Goal: Task Accomplishment & Management: Complete application form

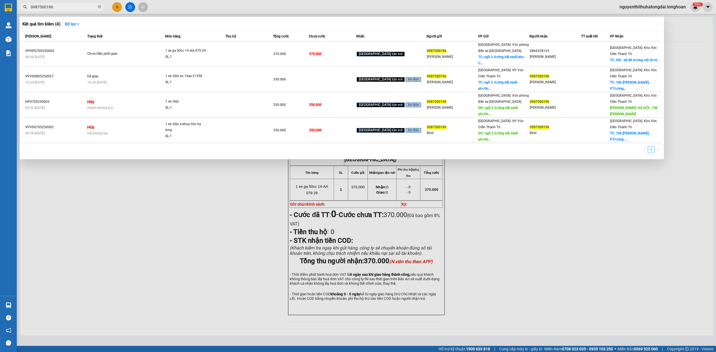
click at [83, 10] on span "0987500196" at bounding box center [62, 7] width 84 height 8
click at [82, 8] on input "0987500196" at bounding box center [64, 7] width 66 height 6
paste input "386687260"
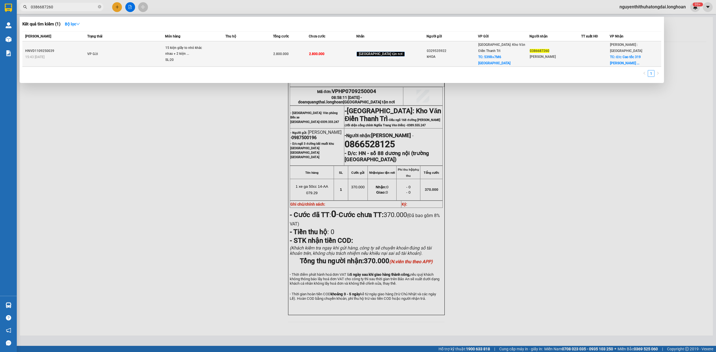
type input "0386687260"
click at [253, 52] on td at bounding box center [249, 53] width 48 height 25
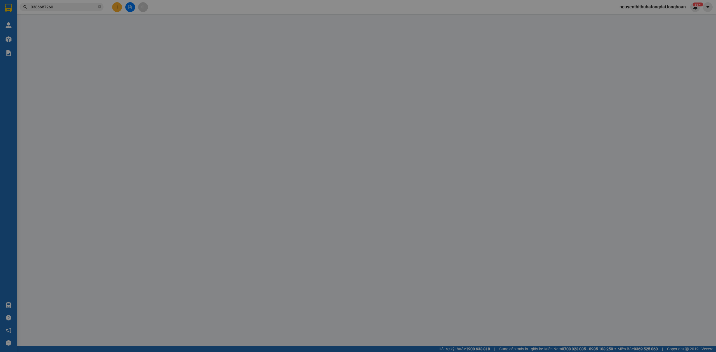
type input "0329535922"
type input "kHOA"
checkbox input "true"
type input "539R+7M6 [GEOGRAPHIC_DATA]"
type input "0386687260"
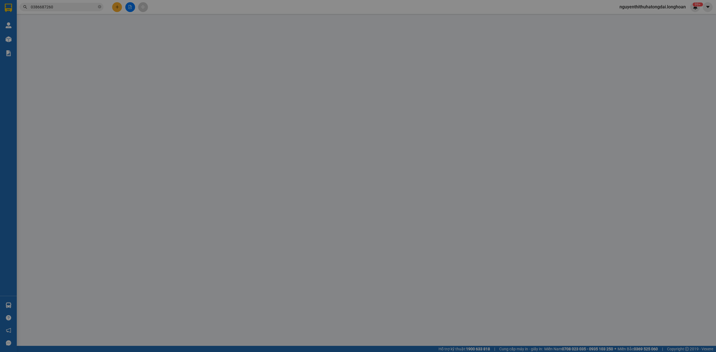
type input "[PERSON_NAME]"
checkbox input "true"
type input "đ/c: Cao tốc 319 [GEOGRAPHIC_DATA] , [GEOGRAPHIC_DATA] , [GEOGRAPHIC_DATA] , [G…"
type input "có vat"
type input "2.800.000"
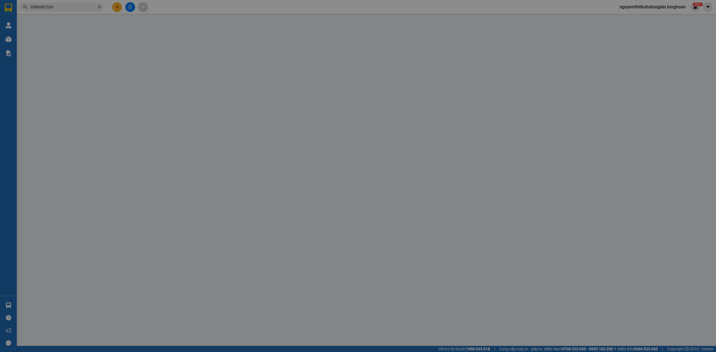
type input "2.800.000"
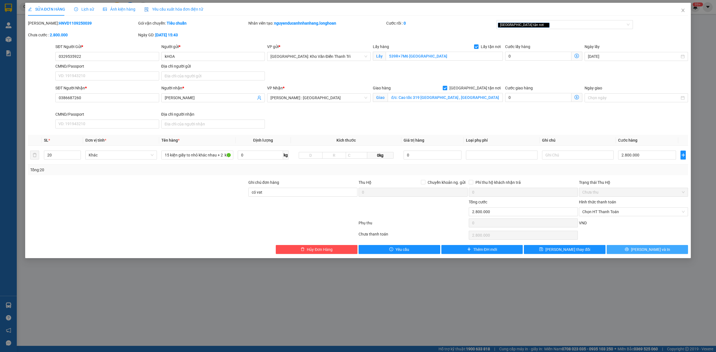
click at [647, 249] on span "[PERSON_NAME] và In" at bounding box center [650, 250] width 39 height 6
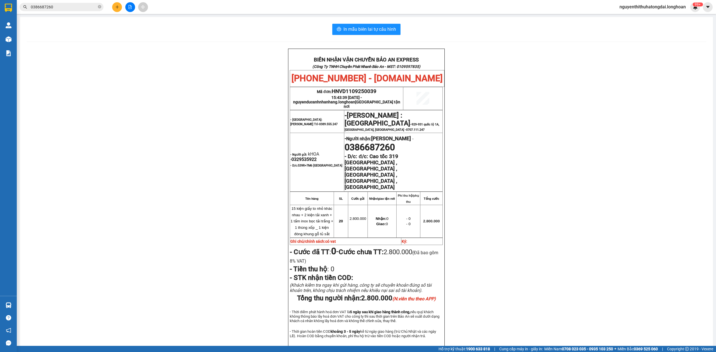
click at [56, 2] on div "Kết quả tìm kiếm ( 1 ) Bộ lọc Mã ĐH Trạng thái Món hàng Thu hộ Tổng cước Chưa c…" at bounding box center [54, 7] width 109 height 10
click at [57, 9] on input "0386687260" at bounding box center [64, 7] width 66 height 6
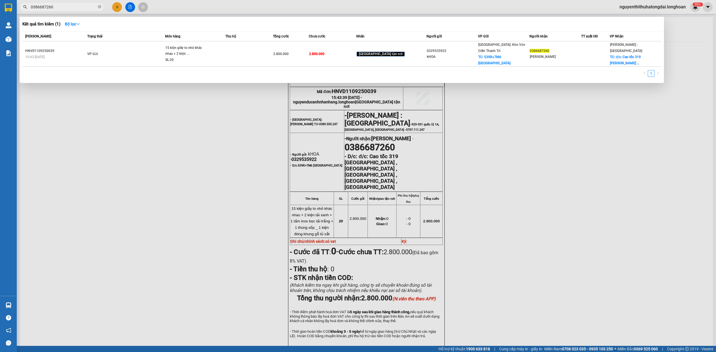
click at [57, 9] on input "0386687260" at bounding box center [64, 7] width 66 height 6
paste input "968905904"
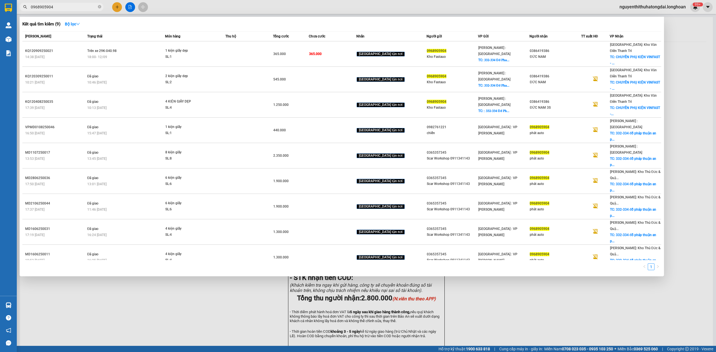
type input "0968905904"
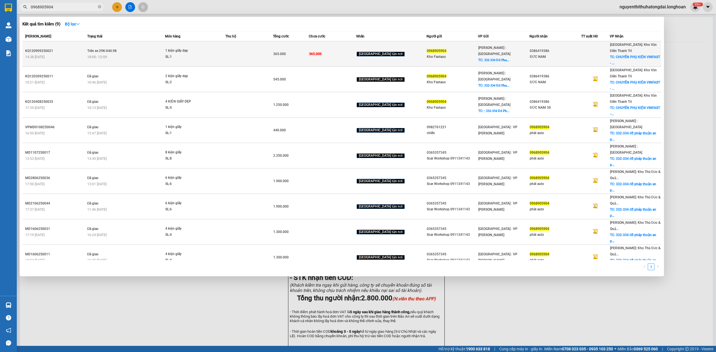
click at [207, 48] on div "1 kiện giấy dẹp" at bounding box center [186, 51] width 42 height 6
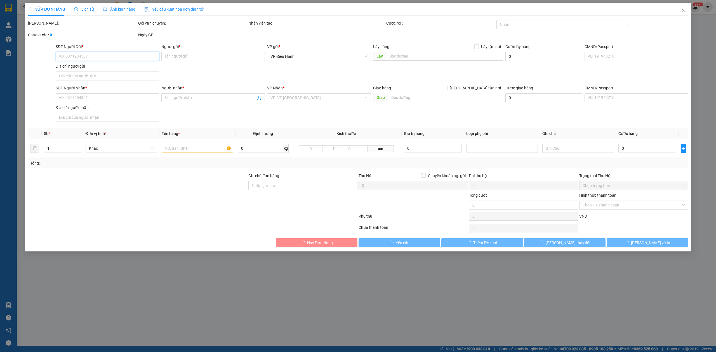
type input "0968905904"
type input "Kho Fastauo"
checkbox input "true"
type input "𝟑𝟑𝟐-𝟑𝟑𝟒 Đ𝐨̂̃ 𝐏𝐡𝐚́𝐩 𝐓𝐡𝐮𝐚̣̂𝐧 , Phường Bình Trưng , 𝐓𝐏.𝐇𝐨̂̀ 𝐂𝐡𝐢́ 𝐌𝐢𝐧𝐡"
type input "0386419386"
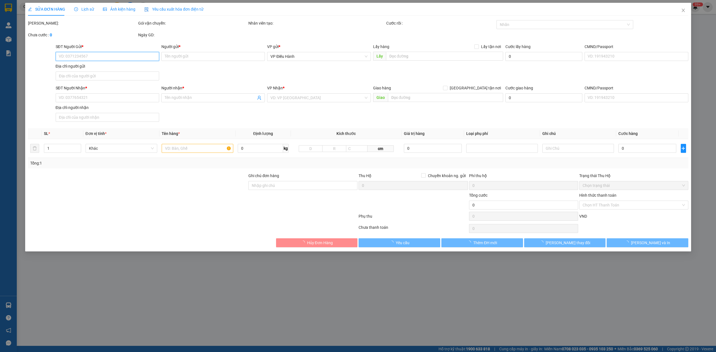
type input "ĐỨC NAM"
checkbox input "true"
type input "CHUYÊN PHỤ KIỆN VINFAST - [STREET_ADDRESS]"
type input "365.000"
